Goal: Information Seeking & Learning: Learn about a topic

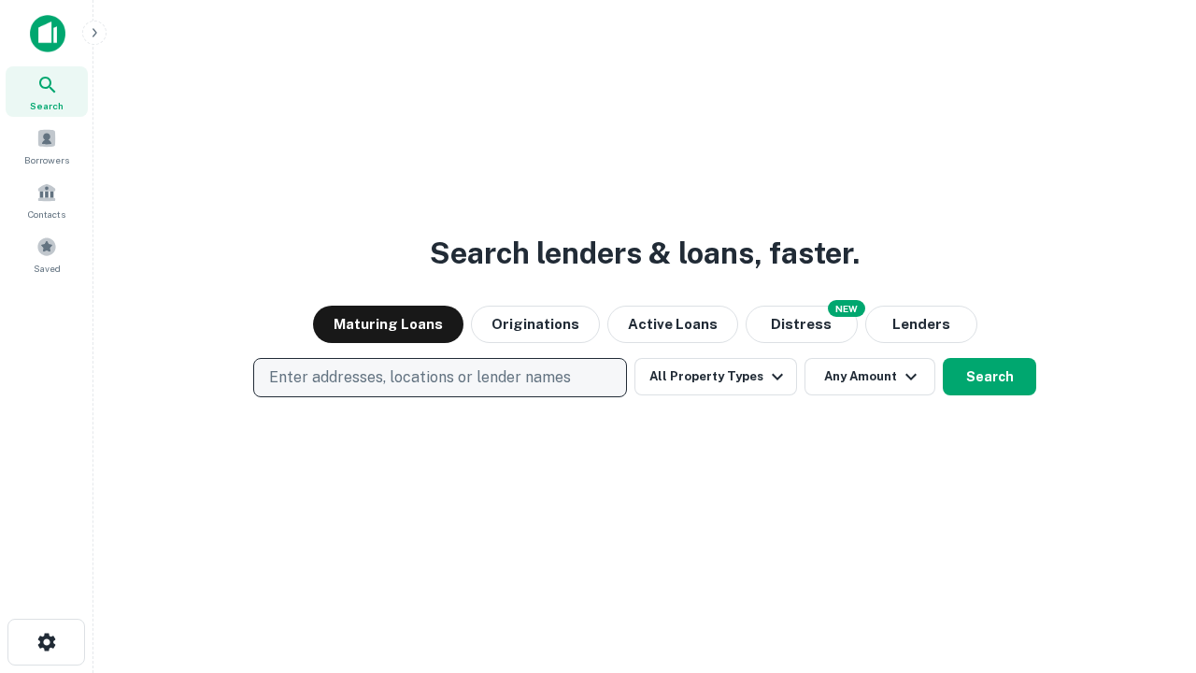
click at [439, 378] on p "Enter addresses, locations or lender names" at bounding box center [420, 377] width 302 height 22
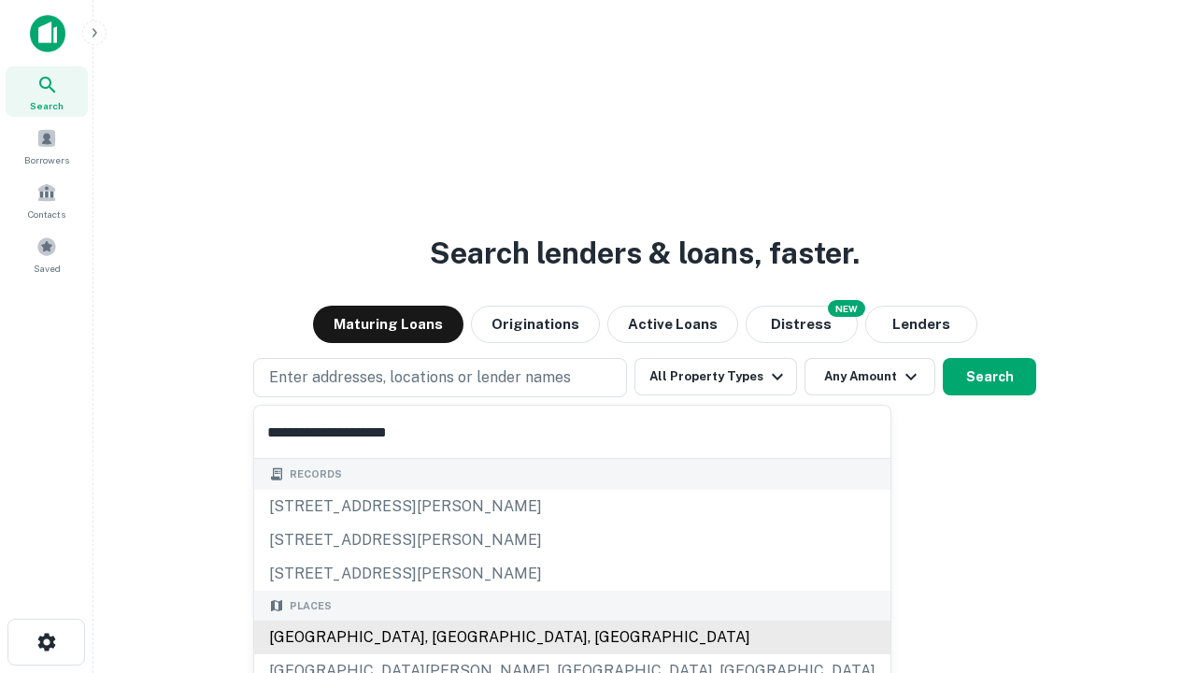
click at [447, 637] on div "[GEOGRAPHIC_DATA], [GEOGRAPHIC_DATA], [GEOGRAPHIC_DATA]" at bounding box center [572, 637] width 636 height 34
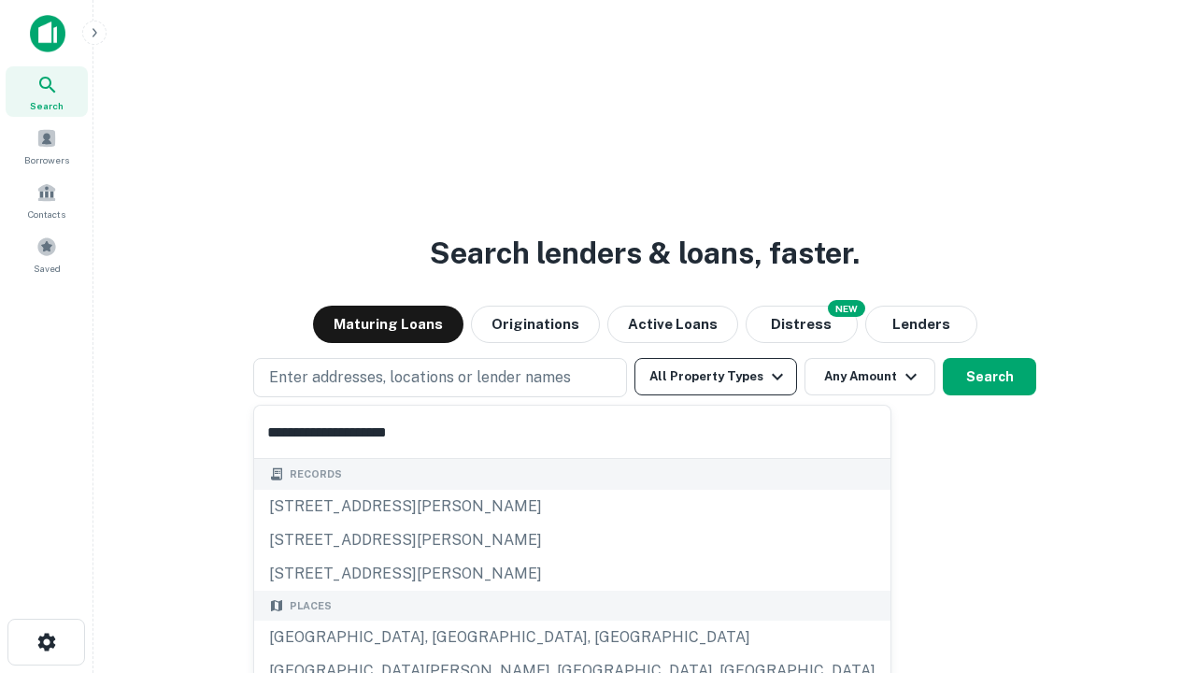
click at [716, 377] on button "All Property Types" at bounding box center [715, 376] width 163 height 37
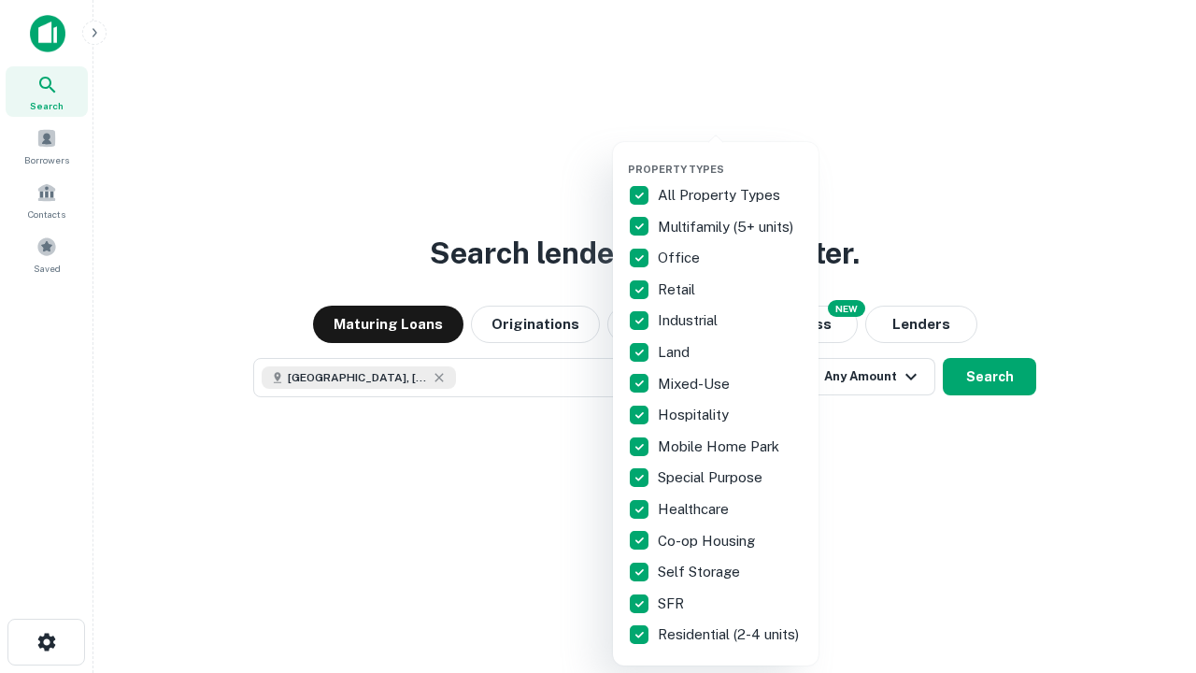
click at [731, 157] on button "button" at bounding box center [731, 157] width 206 height 1
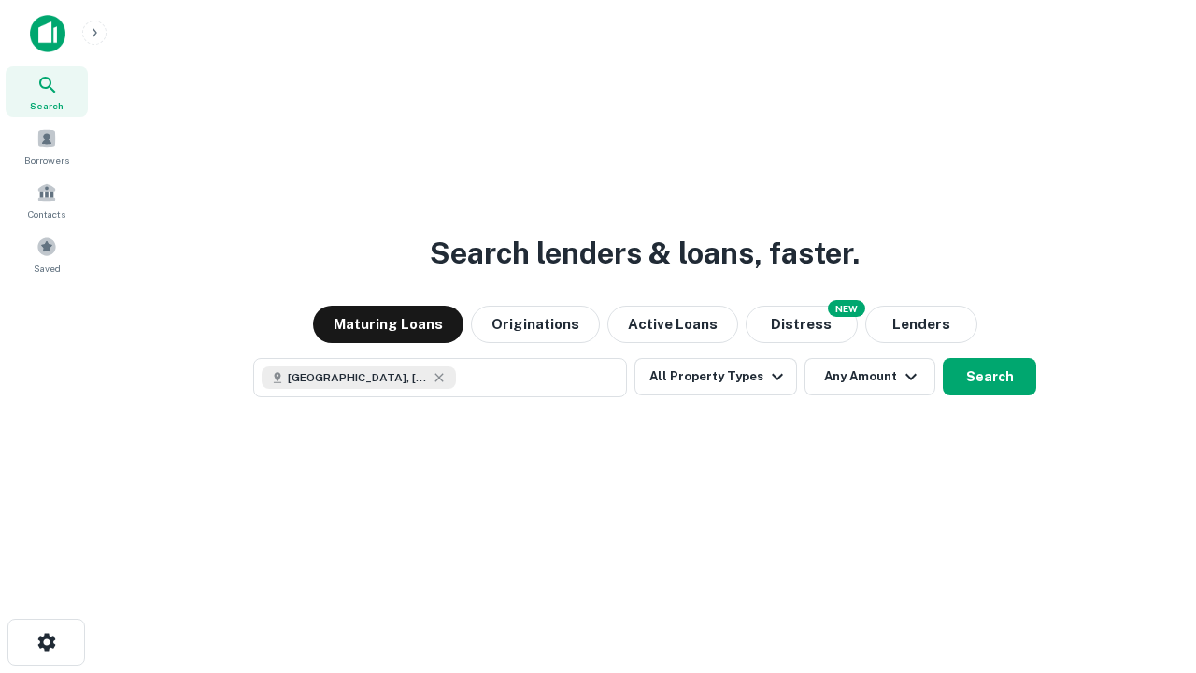
scroll to position [30, 0]
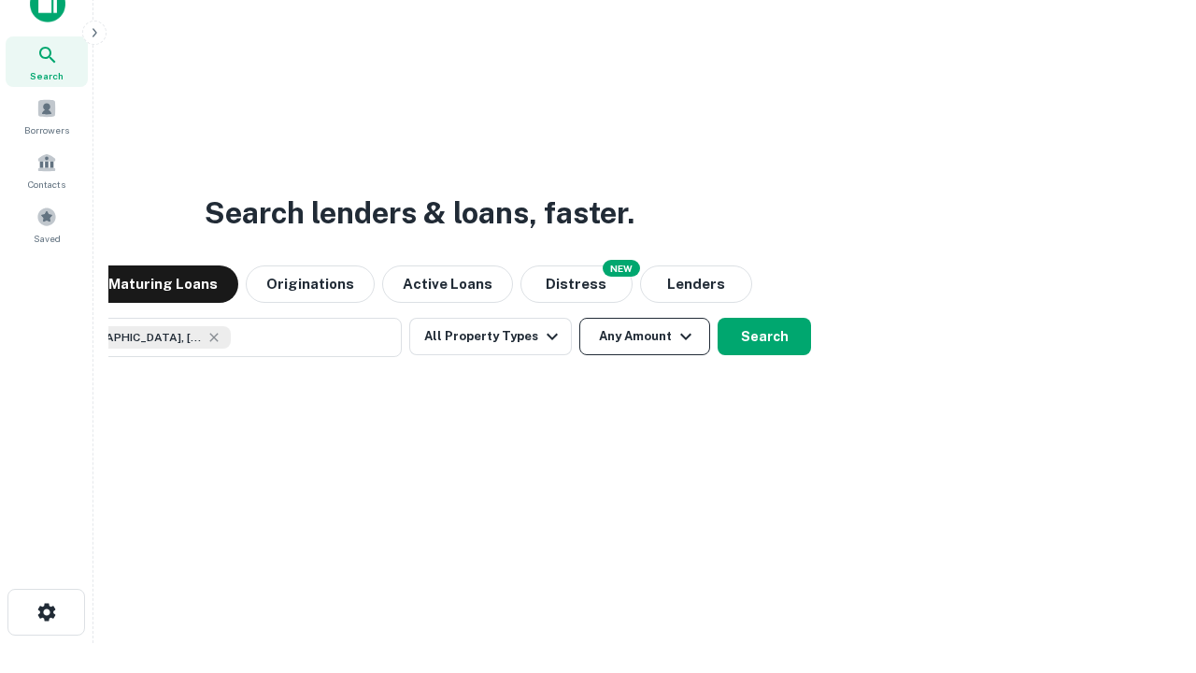
click at [579, 318] on button "Any Amount" at bounding box center [644, 336] width 131 height 37
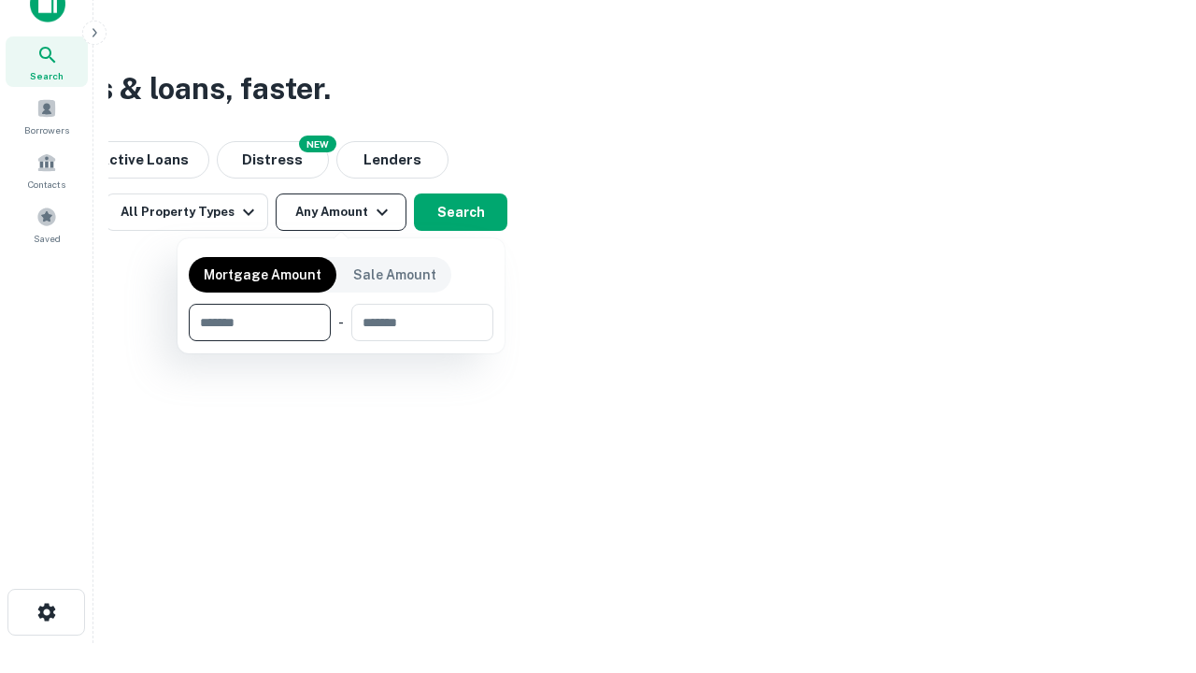
type input "*******"
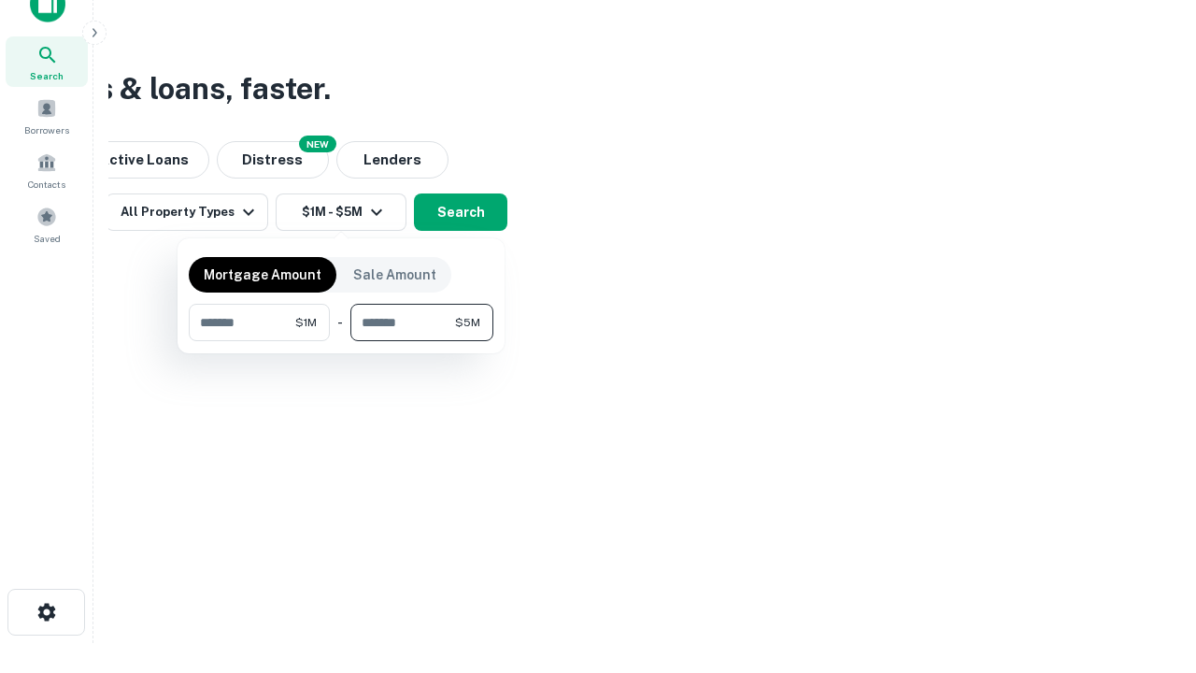
type input "*******"
click at [341, 341] on button "button" at bounding box center [341, 341] width 305 height 1
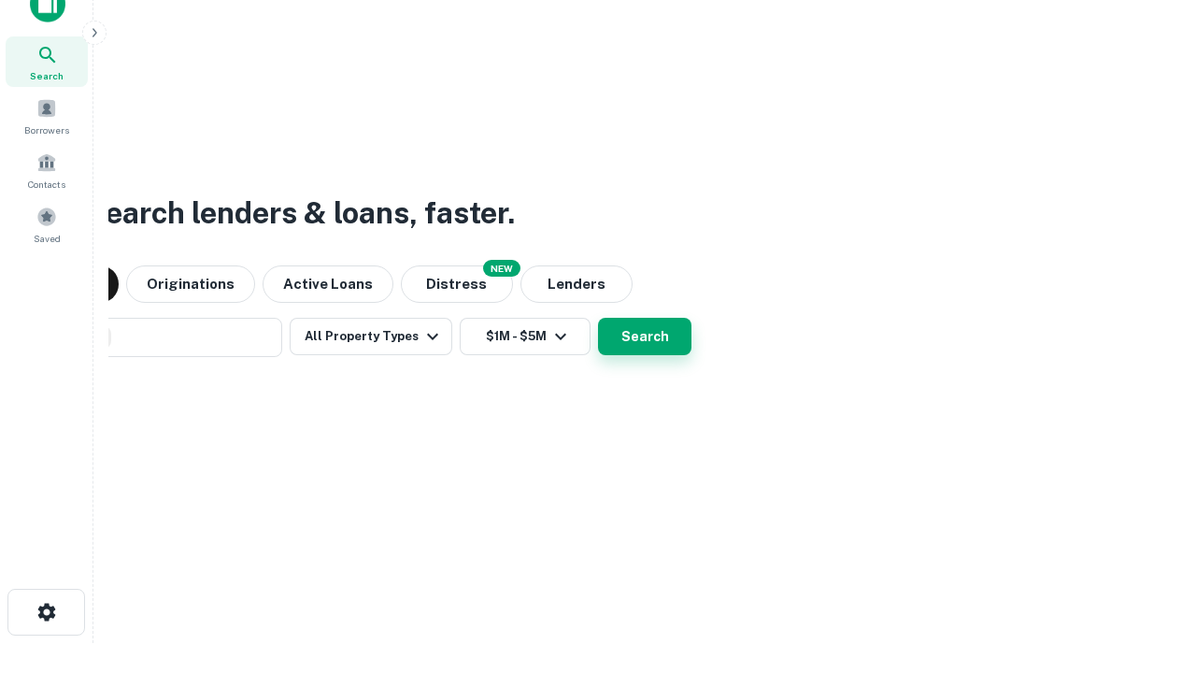
click at [598, 318] on button "Search" at bounding box center [644, 336] width 93 height 37
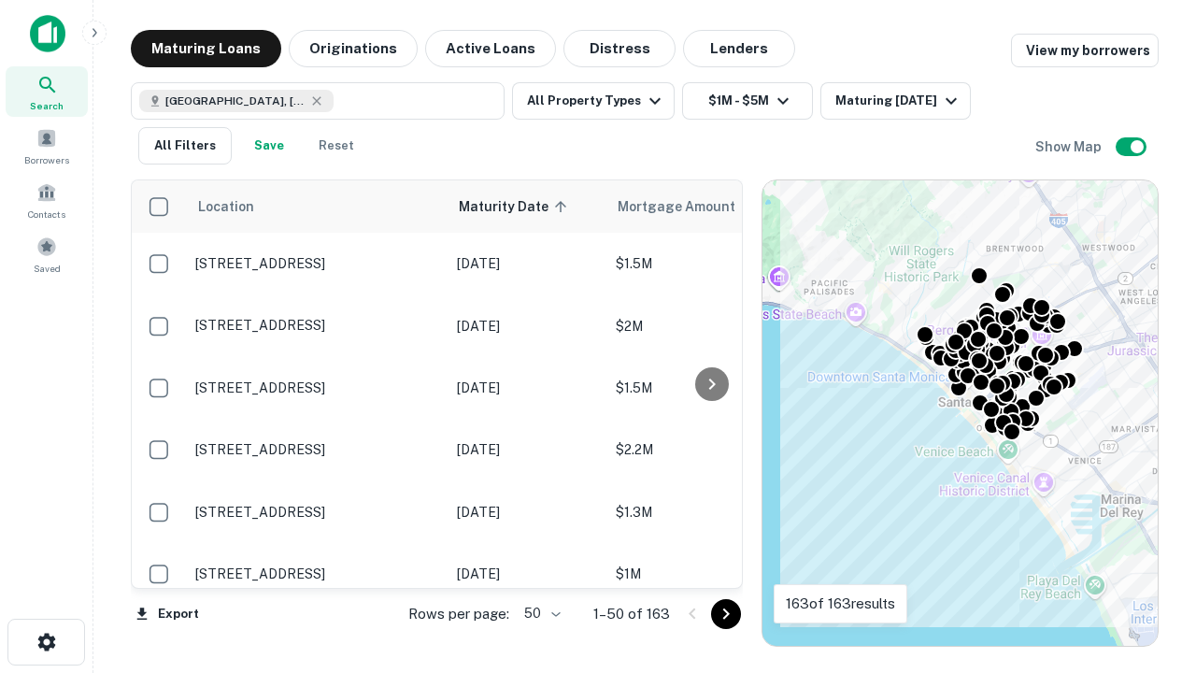
click at [539, 613] on body "Search Borrowers Contacts Saved Maturing Loans Originations Active Loans Distre…" at bounding box center [598, 336] width 1196 height 673
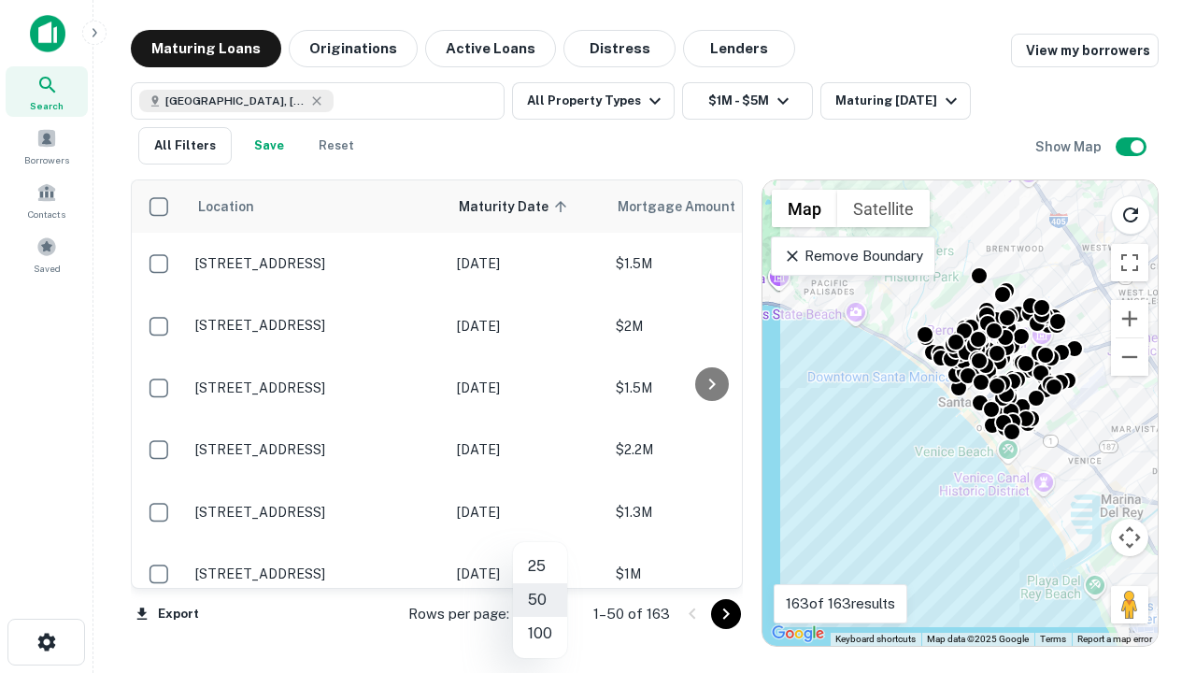
click at [540, 566] on li "25" at bounding box center [540, 566] width 54 height 34
